Goal: Transaction & Acquisition: Book appointment/travel/reservation

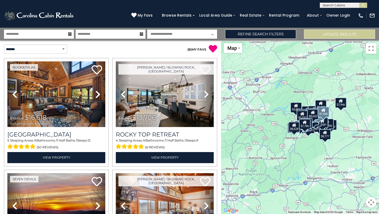
select select "*"
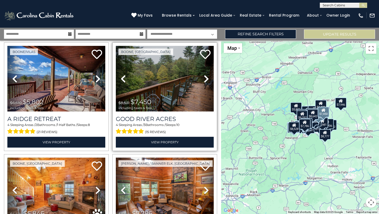
click at [204, 74] on icon at bounding box center [206, 78] width 5 height 8
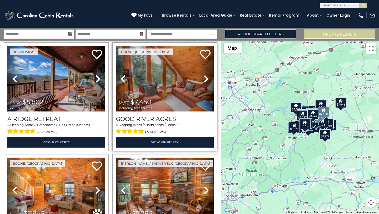
click at [204, 74] on icon at bounding box center [206, 78] width 5 height 8
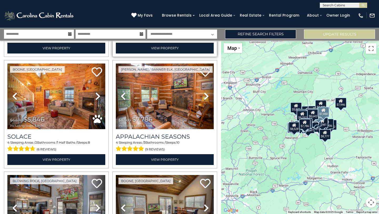
scroll to position [1893, 0]
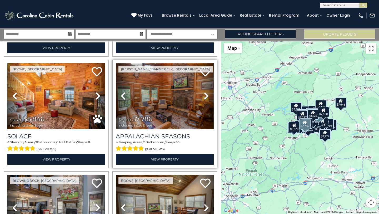
click at [166, 77] on img at bounding box center [165, 96] width 98 height 66
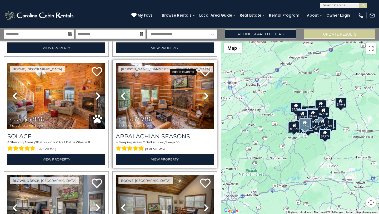
click at [201, 66] on icon at bounding box center [205, 71] width 11 height 11
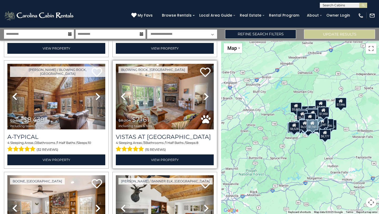
scroll to position [2116, 0]
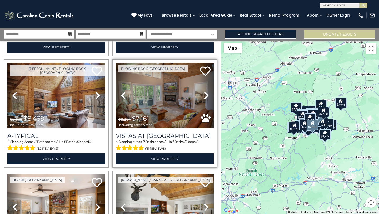
click at [204, 91] on icon at bounding box center [206, 95] width 5 height 8
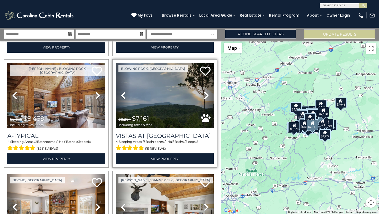
click at [171, 81] on img at bounding box center [165, 96] width 98 height 66
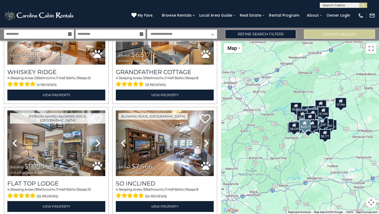
scroll to position [2321, 0]
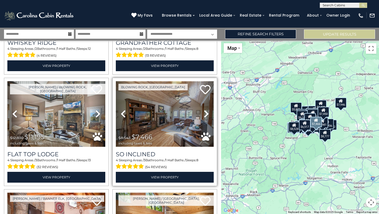
click at [174, 108] on img at bounding box center [165, 114] width 98 height 66
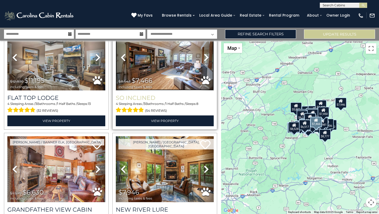
scroll to position [2397, 0]
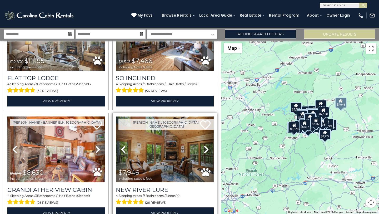
click at [164, 132] on img at bounding box center [165, 149] width 98 height 66
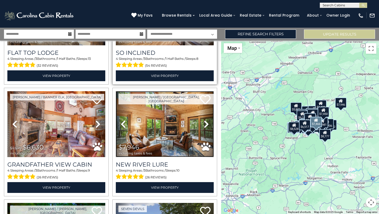
scroll to position [2427, 0]
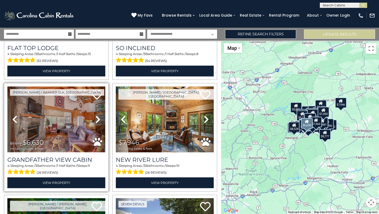
click at [57, 96] on img at bounding box center [56, 119] width 98 height 66
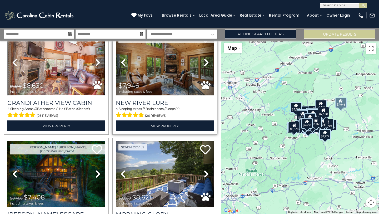
scroll to position [2519, 0]
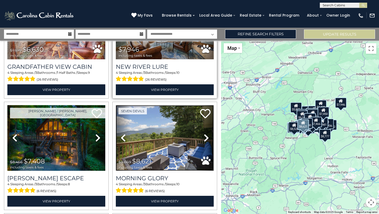
click at [169, 106] on img at bounding box center [165, 138] width 98 height 66
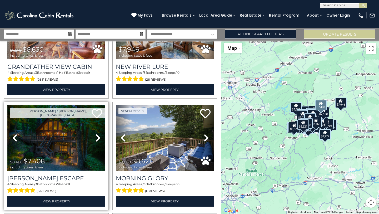
click at [66, 114] on img at bounding box center [56, 138] width 98 height 66
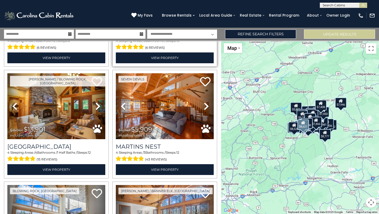
scroll to position [2663, 0]
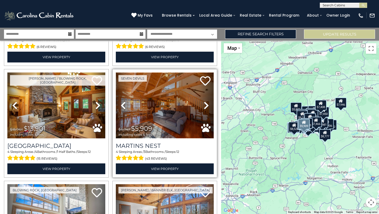
click at [167, 86] on img at bounding box center [165, 105] width 98 height 66
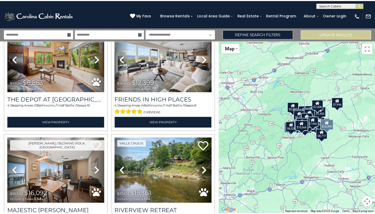
scroll to position [3066, 0]
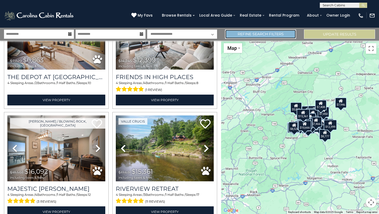
click at [264, 33] on link "Refine Search Filters" at bounding box center [260, 33] width 71 height 9
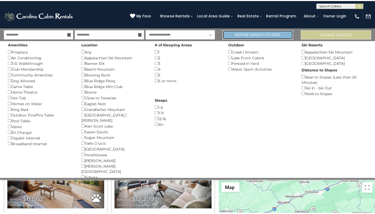
scroll to position [3044, 0]
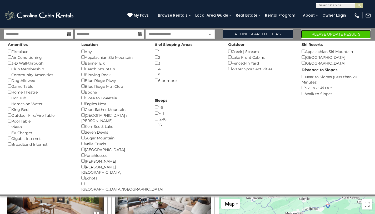
click at [330, 34] on button "Please Update Results" at bounding box center [336, 33] width 70 height 9
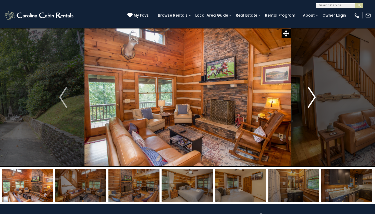
click at [311, 99] on img "Next" at bounding box center [312, 97] width 8 height 21
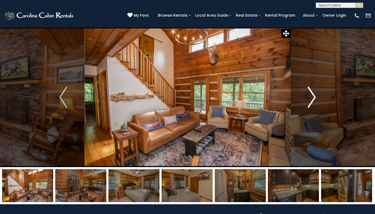
click at [311, 99] on img "Next" at bounding box center [312, 97] width 8 height 21
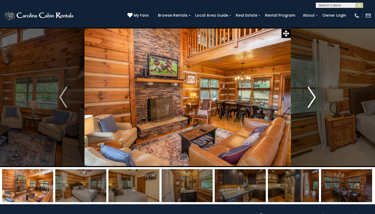
click at [310, 99] on img "Next" at bounding box center [312, 97] width 8 height 21
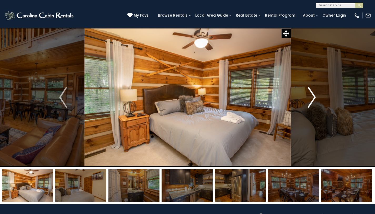
click at [310, 99] on img "Next" at bounding box center [312, 97] width 8 height 21
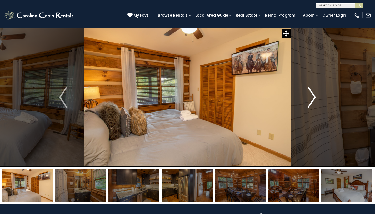
click at [310, 99] on img "Next" at bounding box center [312, 97] width 8 height 21
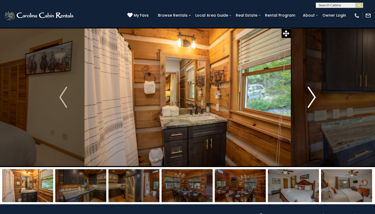
click at [310, 99] on img "Next" at bounding box center [312, 97] width 8 height 21
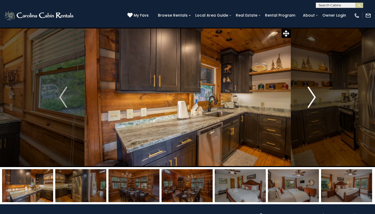
click at [310, 99] on img "Next" at bounding box center [312, 97] width 8 height 21
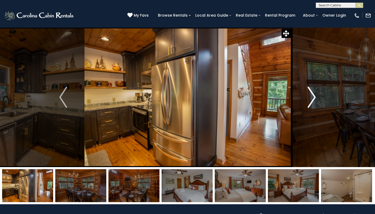
click at [310, 99] on img "Next" at bounding box center [312, 97] width 8 height 21
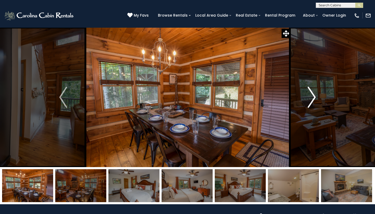
click at [310, 99] on img "Next" at bounding box center [312, 97] width 8 height 21
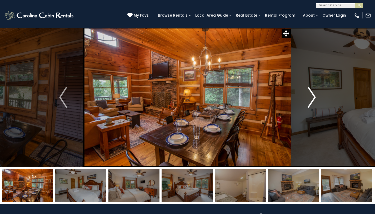
click at [310, 99] on img "Next" at bounding box center [312, 97] width 8 height 21
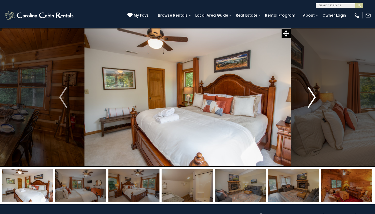
click at [310, 99] on img "Next" at bounding box center [312, 97] width 8 height 21
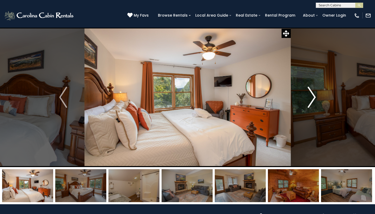
click at [310, 99] on img "Next" at bounding box center [312, 97] width 8 height 21
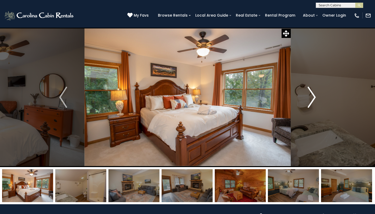
click at [310, 99] on img "Next" at bounding box center [312, 97] width 8 height 21
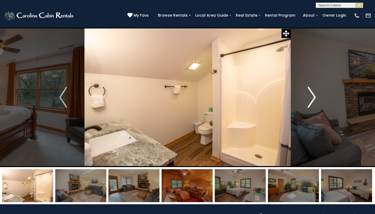
click at [310, 99] on img "Next" at bounding box center [312, 97] width 8 height 21
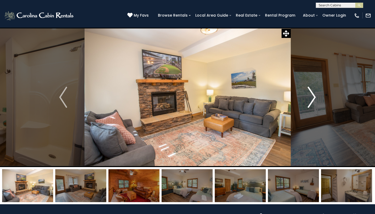
click at [310, 99] on img "Next" at bounding box center [312, 97] width 8 height 21
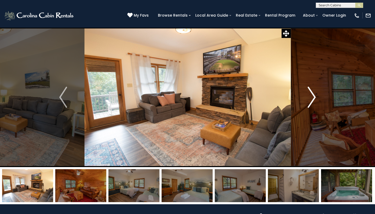
click at [310, 99] on img "Next" at bounding box center [312, 97] width 8 height 21
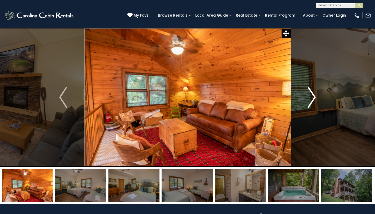
click at [310, 99] on img "Next" at bounding box center [312, 97] width 8 height 21
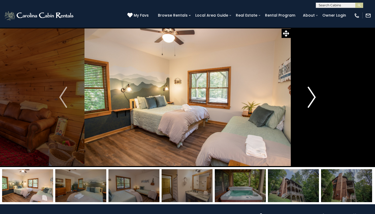
click at [310, 99] on img "Next" at bounding box center [312, 97] width 8 height 21
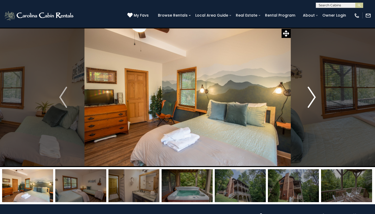
click at [310, 99] on img "Next" at bounding box center [312, 97] width 8 height 21
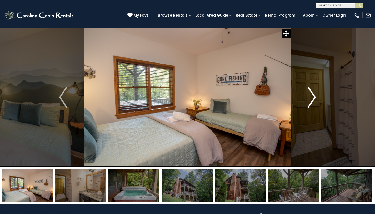
click at [310, 99] on img "Next" at bounding box center [312, 97] width 8 height 21
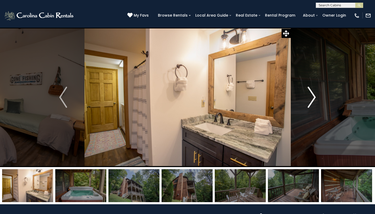
click at [310, 99] on img "Next" at bounding box center [312, 97] width 8 height 21
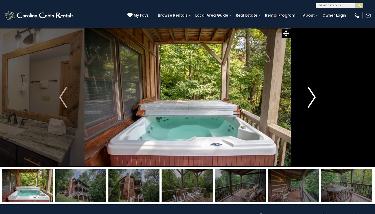
click at [310, 99] on img "Next" at bounding box center [312, 97] width 8 height 21
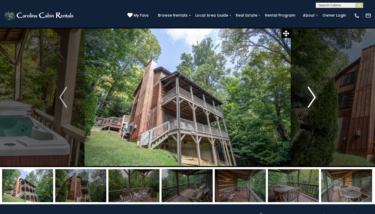
click at [310, 99] on img "Next" at bounding box center [312, 97] width 8 height 21
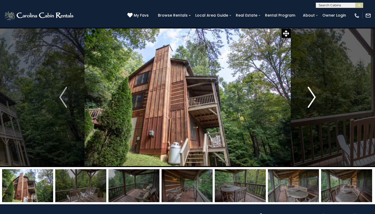
click at [310, 99] on img "Next" at bounding box center [312, 97] width 8 height 21
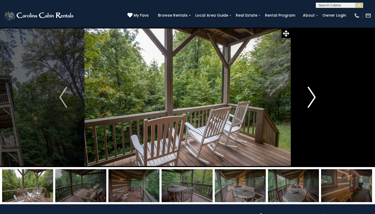
click at [310, 99] on img "Next" at bounding box center [312, 97] width 8 height 21
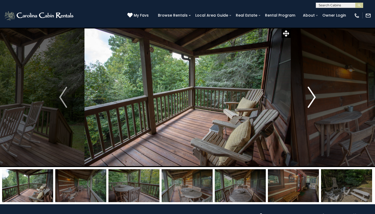
click at [310, 99] on img "Next" at bounding box center [312, 97] width 8 height 21
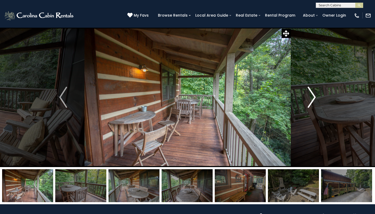
click at [310, 99] on img "Next" at bounding box center [312, 97] width 8 height 21
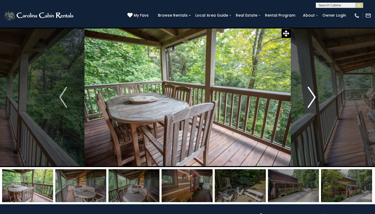
click at [310, 99] on img "Next" at bounding box center [312, 97] width 8 height 21
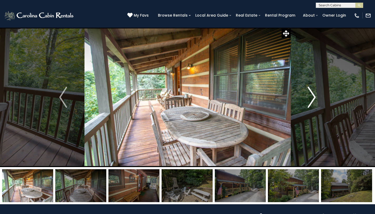
click at [310, 99] on img "Next" at bounding box center [312, 97] width 8 height 21
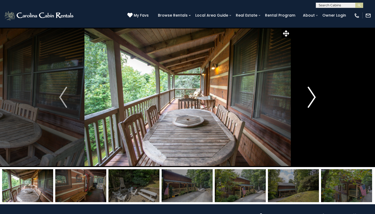
click at [310, 99] on img "Next" at bounding box center [312, 97] width 8 height 21
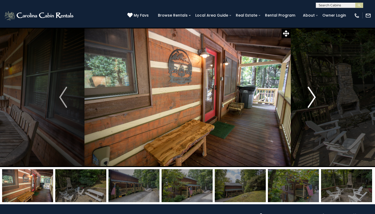
click at [310, 99] on img "Next" at bounding box center [312, 97] width 8 height 21
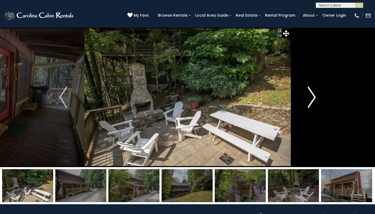
click at [310, 99] on img "Next" at bounding box center [312, 97] width 8 height 21
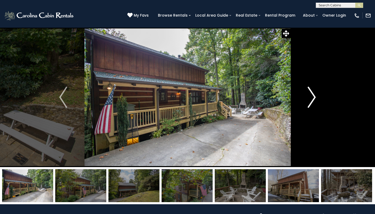
click at [310, 99] on img "Next" at bounding box center [312, 97] width 8 height 21
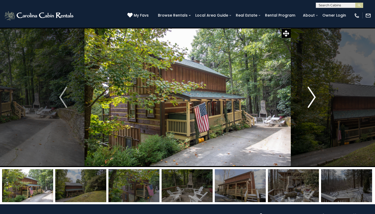
click at [310, 99] on img "Next" at bounding box center [312, 97] width 8 height 21
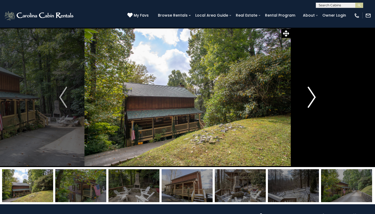
click at [310, 99] on img "Next" at bounding box center [312, 97] width 8 height 21
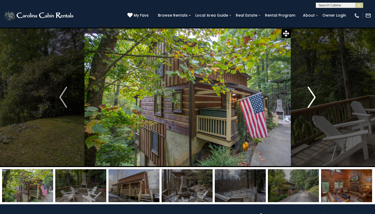
click at [310, 99] on img "Next" at bounding box center [312, 97] width 8 height 21
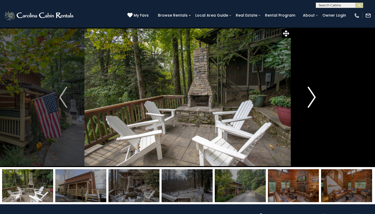
click at [310, 99] on img "Next" at bounding box center [312, 97] width 8 height 21
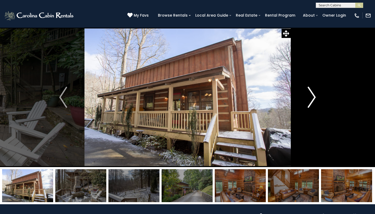
click at [310, 99] on img "Next" at bounding box center [312, 97] width 8 height 21
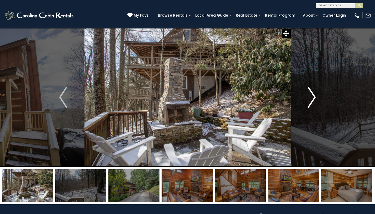
click at [310, 99] on img "Next" at bounding box center [312, 97] width 8 height 21
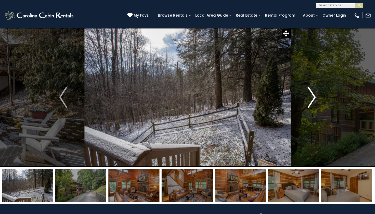
click at [310, 99] on img "Next" at bounding box center [312, 97] width 8 height 21
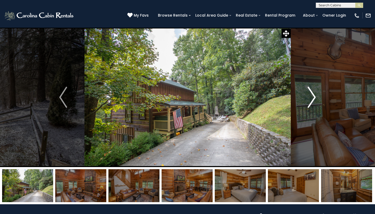
click at [310, 99] on img "Next" at bounding box center [312, 97] width 8 height 21
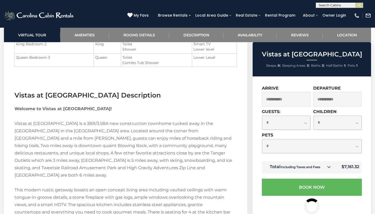
scroll to position [645, 0]
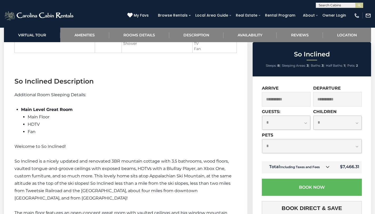
scroll to position [687, 0]
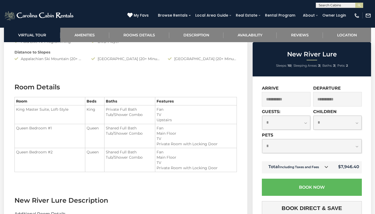
scroll to position [553, 0]
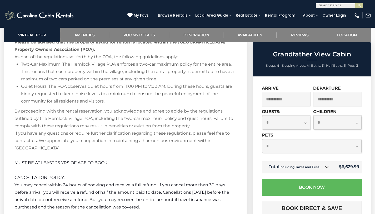
scroll to position [848, 0]
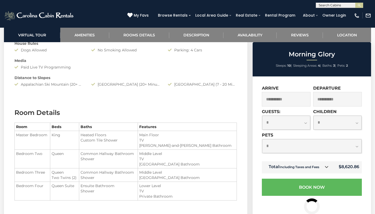
scroll to position [534, 0]
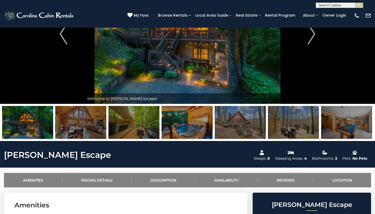
scroll to position [14, 0]
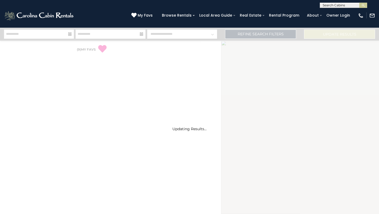
select select "*"
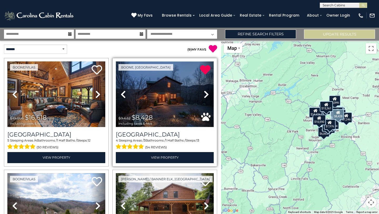
click at [163, 96] on img at bounding box center [165, 94] width 98 height 66
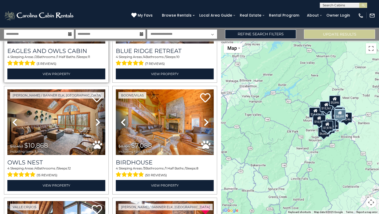
scroll to position [452, 0]
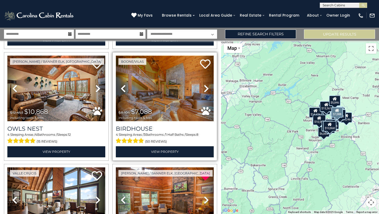
click at [164, 98] on img at bounding box center [165, 89] width 98 height 66
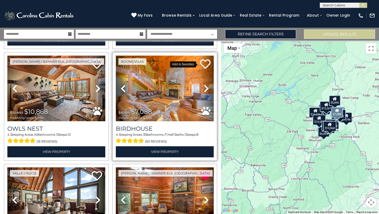
click at [203, 59] on icon at bounding box center [205, 64] width 11 height 11
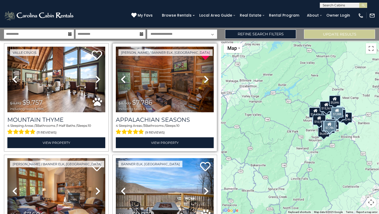
scroll to position [576, 0]
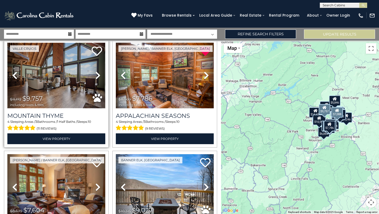
click at [61, 74] on img at bounding box center [56, 76] width 98 height 66
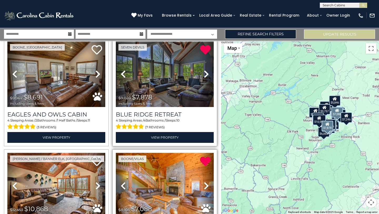
scroll to position [0, 0]
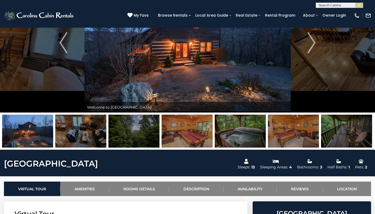
scroll to position [33, 0]
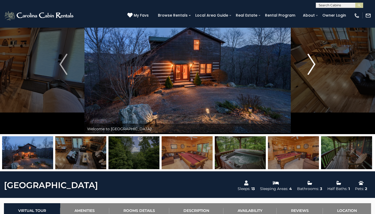
click at [310, 64] on img "Next" at bounding box center [312, 64] width 8 height 21
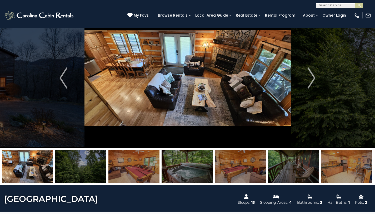
scroll to position [11, 0]
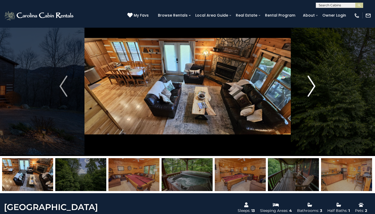
click at [310, 88] on img "Next" at bounding box center [312, 86] width 8 height 21
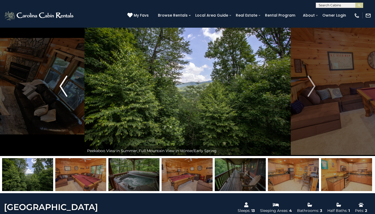
click at [65, 88] on img "Previous" at bounding box center [63, 86] width 8 height 21
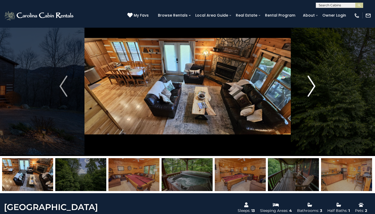
click at [311, 90] on img "Next" at bounding box center [312, 86] width 8 height 21
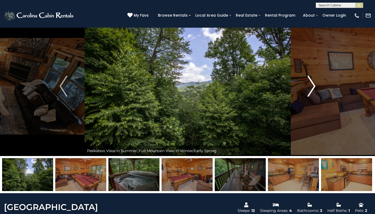
click at [311, 90] on img "Next" at bounding box center [312, 86] width 8 height 21
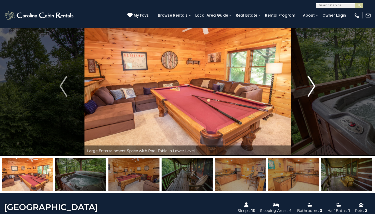
click at [311, 90] on img "Next" at bounding box center [312, 86] width 8 height 21
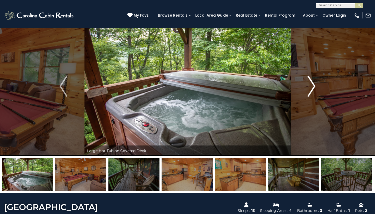
click at [311, 90] on img "Next" at bounding box center [312, 86] width 8 height 21
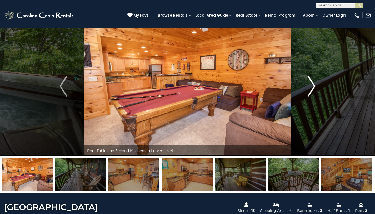
click at [311, 90] on img "Next" at bounding box center [312, 86] width 8 height 21
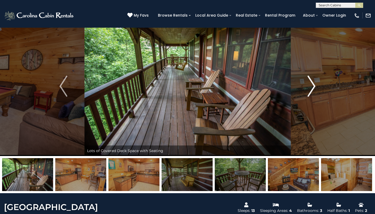
click at [311, 90] on img "Next" at bounding box center [312, 86] width 8 height 21
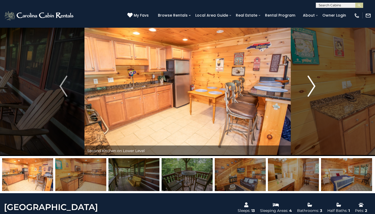
click at [311, 90] on img "Next" at bounding box center [312, 86] width 8 height 21
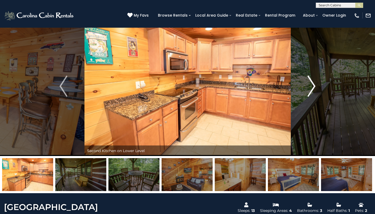
click at [311, 90] on img "Next" at bounding box center [312, 86] width 8 height 21
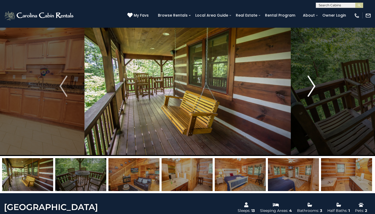
click at [311, 90] on img "Next" at bounding box center [312, 86] width 8 height 21
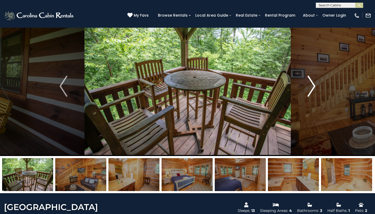
click at [311, 90] on img "Next" at bounding box center [312, 86] width 8 height 21
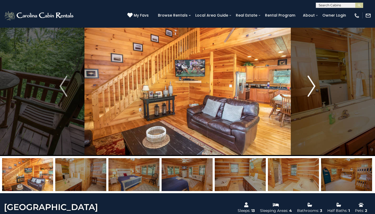
click at [311, 90] on img "Next" at bounding box center [312, 86] width 8 height 21
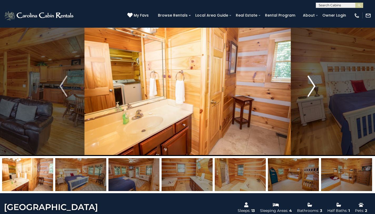
click at [311, 90] on img "Next" at bounding box center [312, 86] width 8 height 21
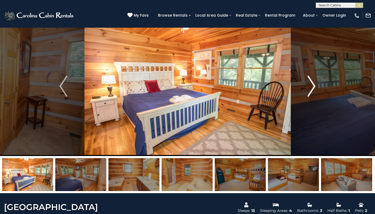
click at [311, 90] on img "Next" at bounding box center [312, 86] width 8 height 21
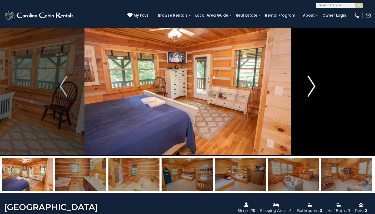
click at [311, 90] on img "Next" at bounding box center [312, 86] width 8 height 21
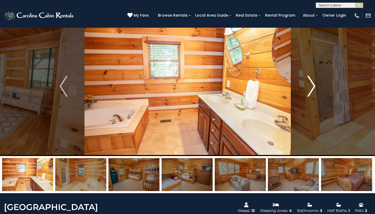
click at [311, 90] on img "Next" at bounding box center [312, 86] width 8 height 21
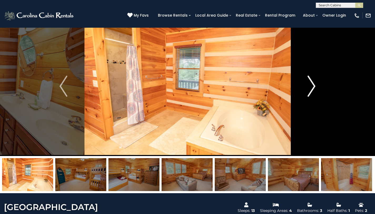
click at [311, 90] on img "Next" at bounding box center [312, 86] width 8 height 21
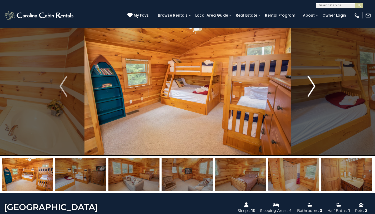
click at [311, 90] on img "Next" at bounding box center [312, 86] width 8 height 21
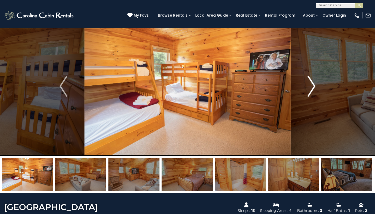
click at [311, 90] on img "Next" at bounding box center [312, 86] width 8 height 21
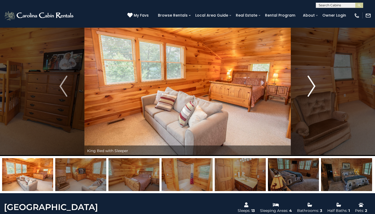
click at [311, 90] on img "Next" at bounding box center [312, 86] width 8 height 21
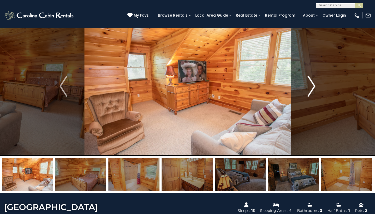
click at [311, 90] on img "Next" at bounding box center [312, 86] width 8 height 21
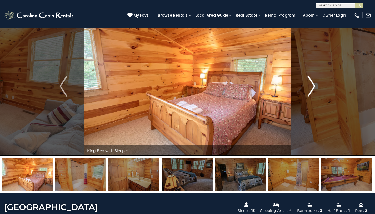
click at [311, 90] on img "Next" at bounding box center [312, 86] width 8 height 21
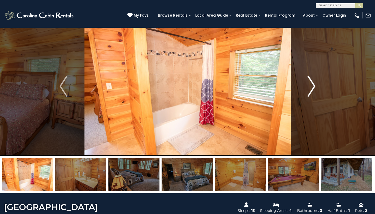
click at [311, 90] on img "Next" at bounding box center [312, 86] width 8 height 21
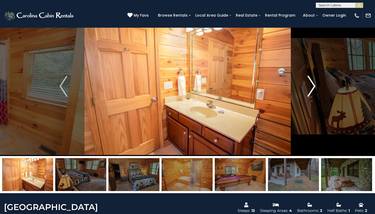
click at [311, 90] on img "Next" at bounding box center [312, 86] width 8 height 21
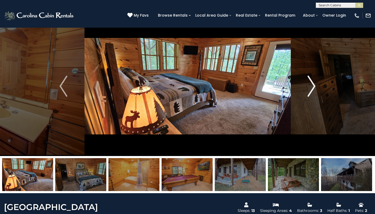
click at [311, 90] on img "Next" at bounding box center [312, 86] width 8 height 21
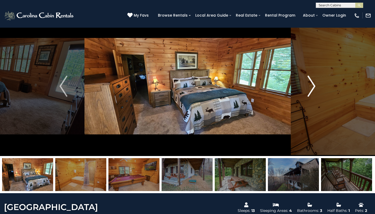
click at [311, 90] on img "Next" at bounding box center [312, 86] width 8 height 21
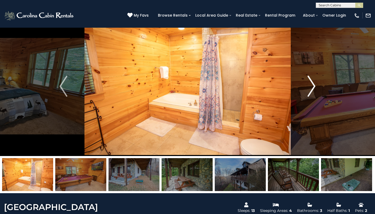
click at [311, 90] on img "Next" at bounding box center [312, 86] width 8 height 21
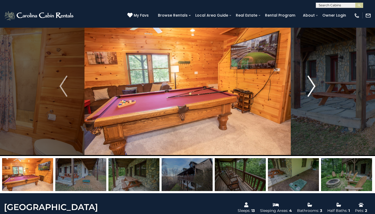
click at [311, 90] on img "Next" at bounding box center [312, 86] width 8 height 21
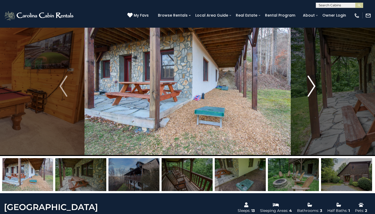
click at [311, 90] on img "Next" at bounding box center [312, 86] width 8 height 21
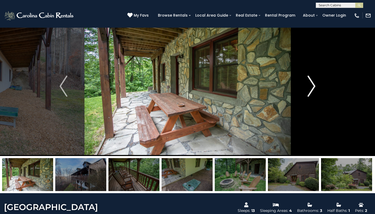
click at [311, 90] on img "Next" at bounding box center [312, 86] width 8 height 21
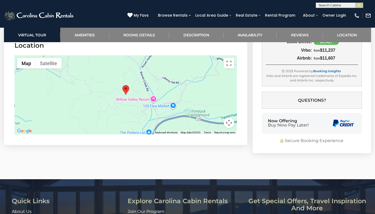
scroll to position [1167, 0]
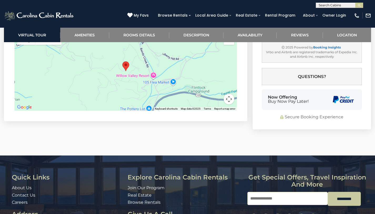
click at [136, 76] on div at bounding box center [125, 71] width 222 height 79
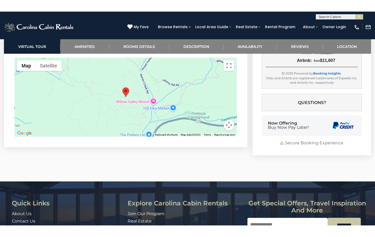
scroll to position [1123, 0]
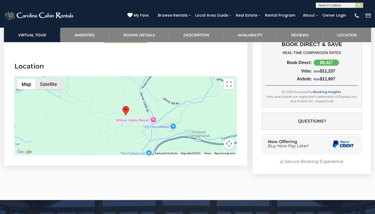
click at [55, 80] on button "Satellite" at bounding box center [49, 84] width 26 height 11
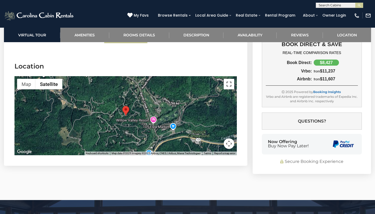
click at [228, 79] on button "Toggle fullscreen view" at bounding box center [229, 84] width 11 height 11
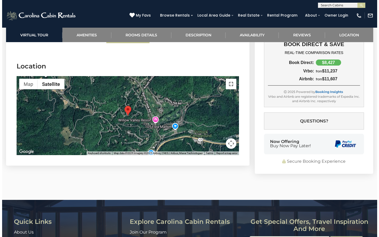
scroll to position [1115, 0]
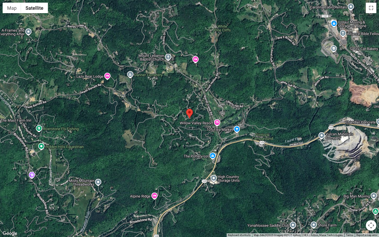
click at [189, 132] on div at bounding box center [189, 118] width 379 height 237
click at [370, 213] on button "Map camera controls" at bounding box center [371, 225] width 11 height 11
click at [359, 199] on button "Zoom in" at bounding box center [358, 199] width 11 height 11
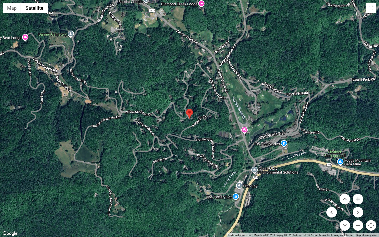
click at [359, 199] on button "Zoom in" at bounding box center [358, 199] width 11 height 11
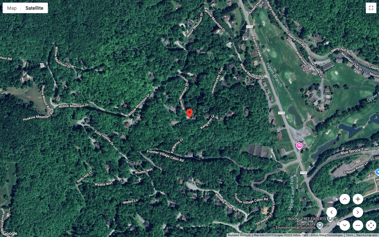
click at [359, 199] on button "Zoom in" at bounding box center [358, 199] width 11 height 11
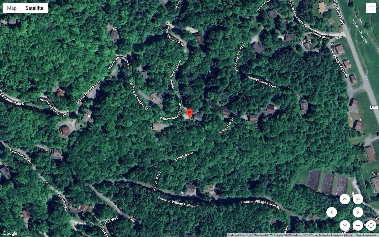
click at [359, 199] on button "Zoom in" at bounding box center [358, 199] width 11 height 11
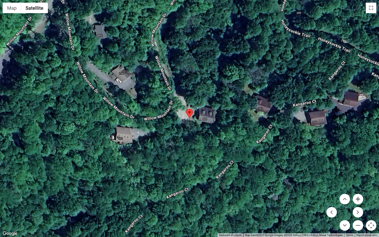
click at [358, 199] on button "Zoom in" at bounding box center [358, 199] width 11 height 11
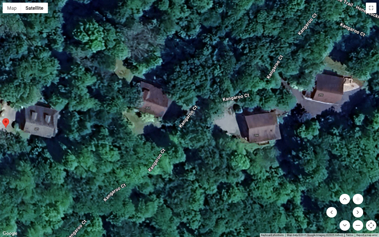
drag, startPoint x: 321, startPoint y: 151, endPoint x: 137, endPoint y: 160, distance: 184.4
click at [137, 160] on div at bounding box center [189, 118] width 379 height 237
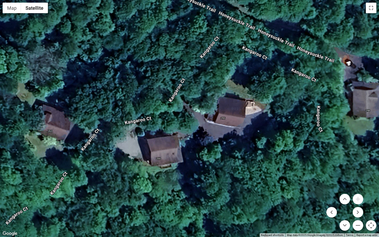
drag, startPoint x: 312, startPoint y: 123, endPoint x: 214, endPoint y: 147, distance: 101.2
click at [214, 147] on div at bounding box center [189, 118] width 379 height 237
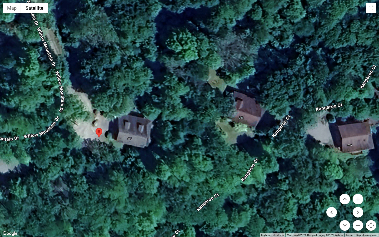
drag, startPoint x: 140, startPoint y: 144, endPoint x: 332, endPoint y: 130, distance: 192.0
click at [332, 130] on div at bounding box center [189, 118] width 379 height 237
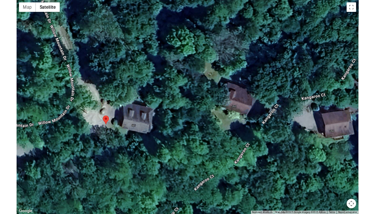
scroll to position [1123, 0]
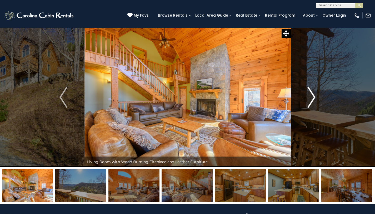
click at [314, 94] on img "Next" at bounding box center [312, 97] width 8 height 21
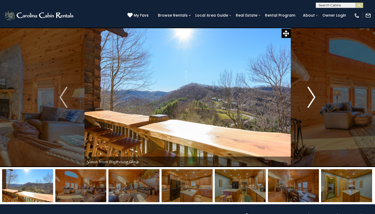
click at [314, 94] on img "Next" at bounding box center [312, 97] width 8 height 21
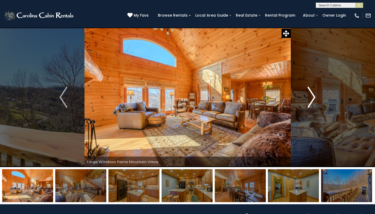
click at [314, 94] on img "Next" at bounding box center [312, 97] width 8 height 21
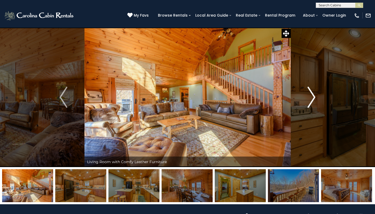
click at [314, 94] on img "Next" at bounding box center [312, 97] width 8 height 21
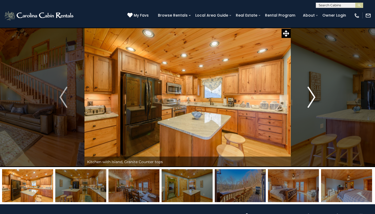
click at [314, 94] on img "Next" at bounding box center [312, 97] width 8 height 21
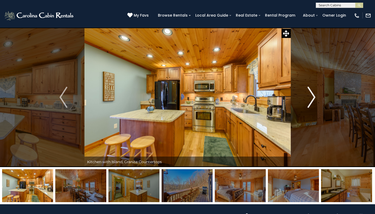
click at [314, 94] on img "Next" at bounding box center [312, 97] width 8 height 21
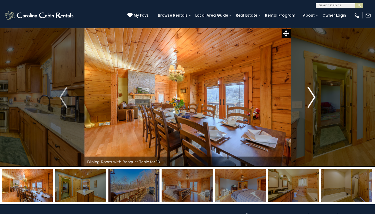
click at [314, 94] on img "Next" at bounding box center [312, 97] width 8 height 21
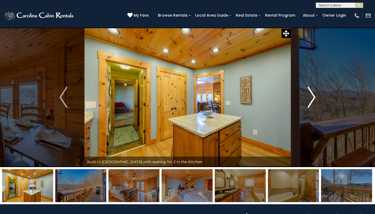
click at [314, 94] on img "Next" at bounding box center [312, 97] width 8 height 21
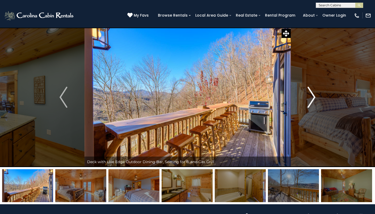
click at [314, 94] on img "Next" at bounding box center [312, 97] width 8 height 21
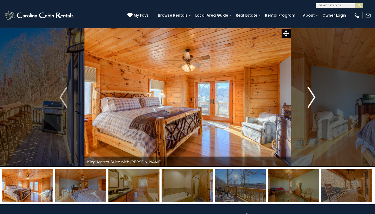
click at [314, 94] on img "Next" at bounding box center [312, 97] width 8 height 21
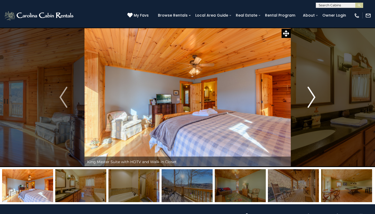
click at [314, 94] on img "Next" at bounding box center [312, 97] width 8 height 21
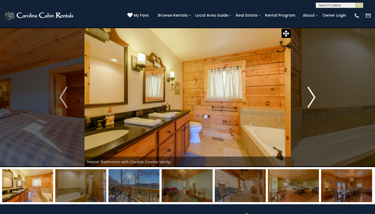
click at [314, 94] on img "Next" at bounding box center [312, 97] width 8 height 21
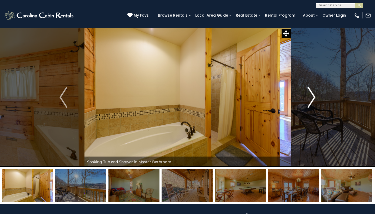
click at [314, 94] on img "Next" at bounding box center [312, 97] width 8 height 21
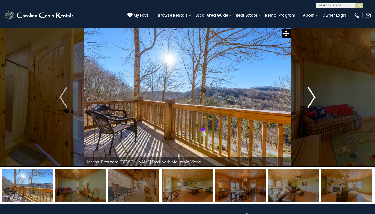
click at [314, 94] on img "Next" at bounding box center [312, 97] width 8 height 21
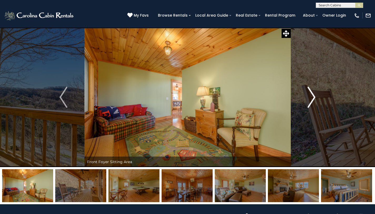
click at [314, 94] on img "Next" at bounding box center [312, 97] width 8 height 21
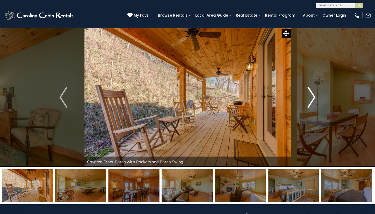
click at [314, 94] on img "Next" at bounding box center [312, 97] width 8 height 21
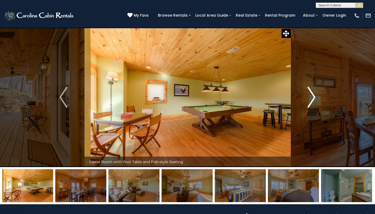
click at [314, 94] on img "Next" at bounding box center [312, 97] width 8 height 21
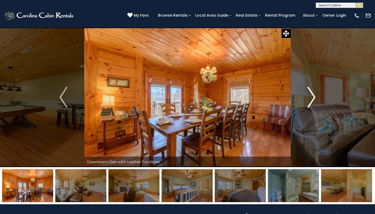
click at [313, 95] on img "Next" at bounding box center [312, 97] width 8 height 21
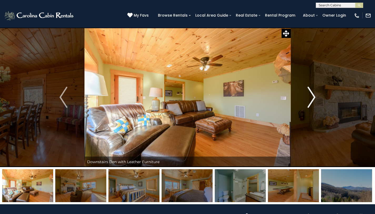
click at [313, 95] on img "Next" at bounding box center [312, 97] width 8 height 21
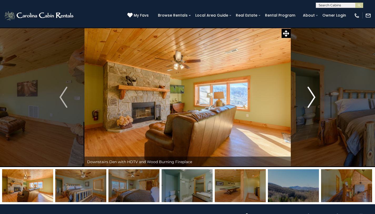
click at [313, 95] on img "Next" at bounding box center [312, 97] width 8 height 21
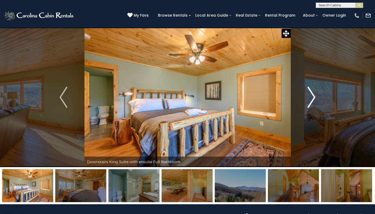
click at [313, 95] on img "Next" at bounding box center [312, 97] width 8 height 21
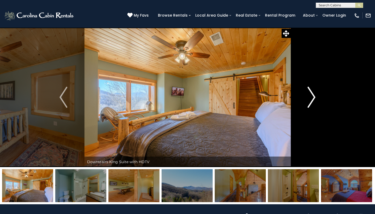
click at [313, 95] on img "Next" at bounding box center [312, 97] width 8 height 21
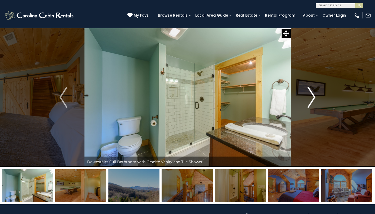
click at [313, 95] on img "Next" at bounding box center [312, 97] width 8 height 21
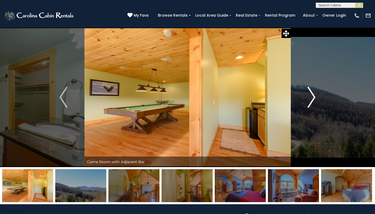
click at [313, 95] on img "Next" at bounding box center [312, 97] width 8 height 21
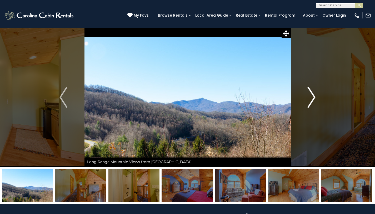
click at [313, 95] on img "Next" at bounding box center [312, 97] width 8 height 21
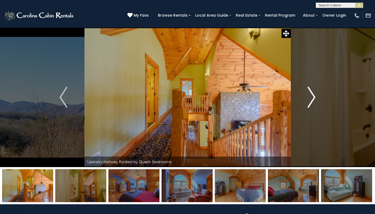
click at [313, 95] on img "Next" at bounding box center [312, 97] width 8 height 21
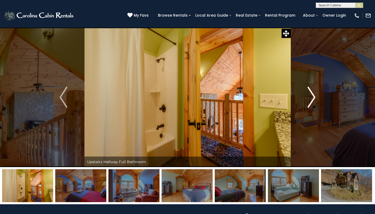
click at [313, 95] on img "Next" at bounding box center [312, 97] width 8 height 21
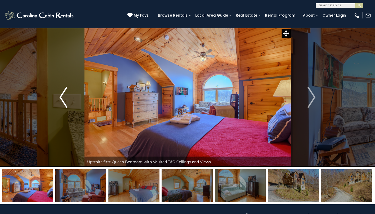
click at [64, 100] on img "Previous" at bounding box center [63, 97] width 8 height 21
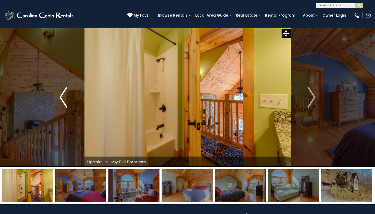
click at [64, 100] on img "Previous" at bounding box center [63, 97] width 8 height 21
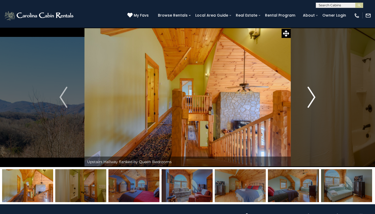
click at [313, 99] on img "Next" at bounding box center [312, 97] width 8 height 21
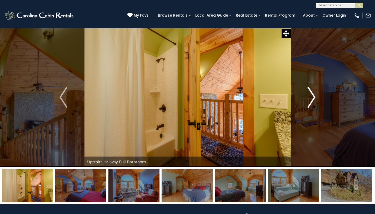
click at [313, 99] on img "Next" at bounding box center [312, 97] width 8 height 21
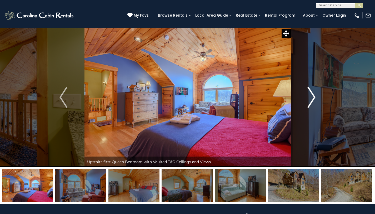
click at [313, 99] on img "Next" at bounding box center [312, 97] width 8 height 21
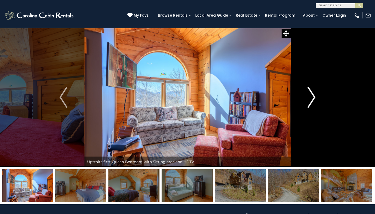
click at [313, 99] on img "Next" at bounding box center [312, 97] width 8 height 21
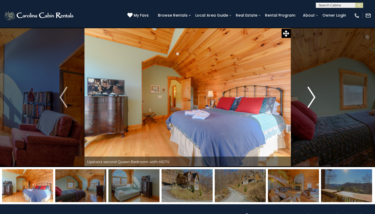
click at [313, 99] on img "Next" at bounding box center [312, 97] width 8 height 21
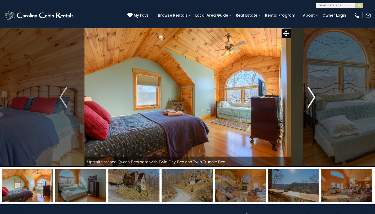
click at [313, 99] on img "Next" at bounding box center [312, 97] width 8 height 21
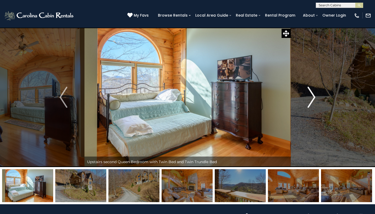
click at [313, 99] on img "Next" at bounding box center [312, 97] width 8 height 21
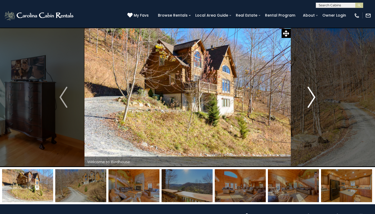
click at [313, 99] on img "Next" at bounding box center [312, 97] width 8 height 21
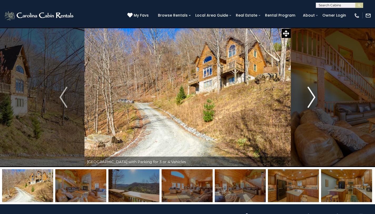
click at [313, 99] on img "Next" at bounding box center [312, 97] width 8 height 21
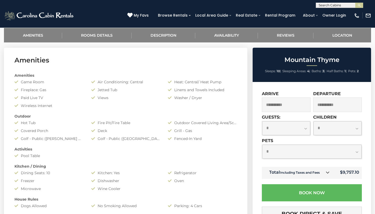
scroll to position [74, 0]
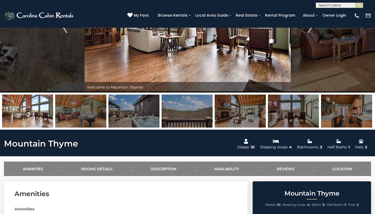
click at [133, 111] on img at bounding box center [133, 110] width 51 height 33
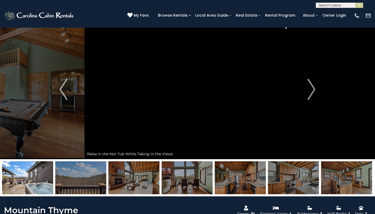
scroll to position [3, 0]
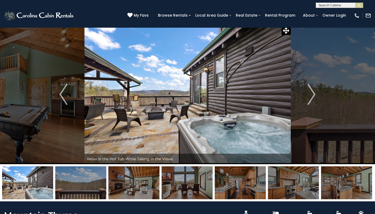
click at [80, 173] on img at bounding box center [80, 182] width 51 height 33
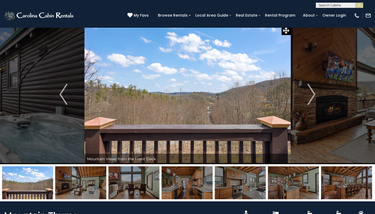
click at [286, 173] on img at bounding box center [293, 182] width 51 height 33
